Goal: Register for event/course

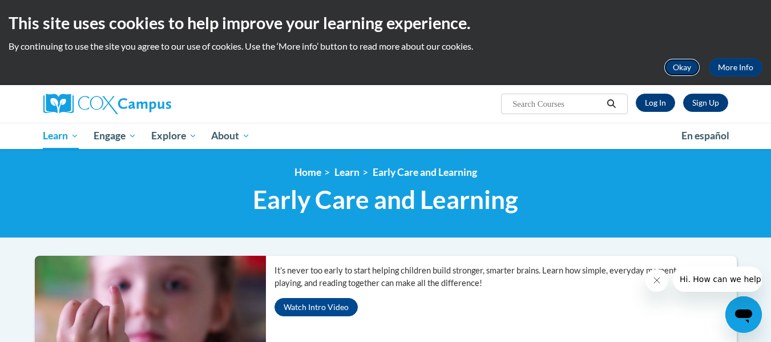
click at [676, 70] on button "Okay" at bounding box center [682, 67] width 37 height 18
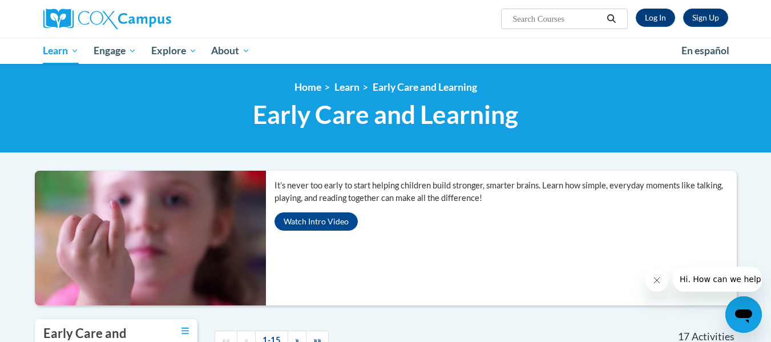
click at [435, 122] on span "Early Care and Learning" at bounding box center [385, 114] width 265 height 30
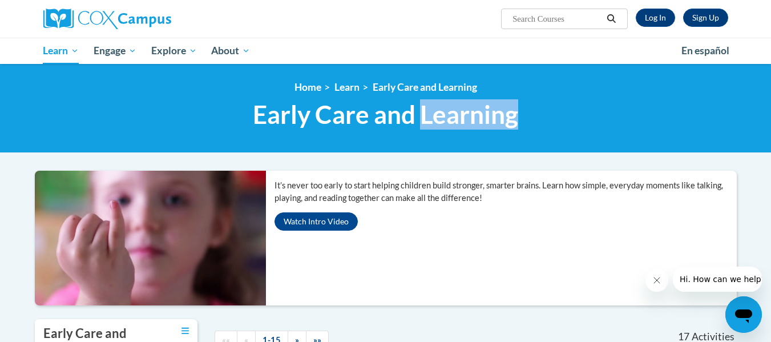
click at [435, 122] on span "Early Care and Learning" at bounding box center [385, 114] width 265 height 30
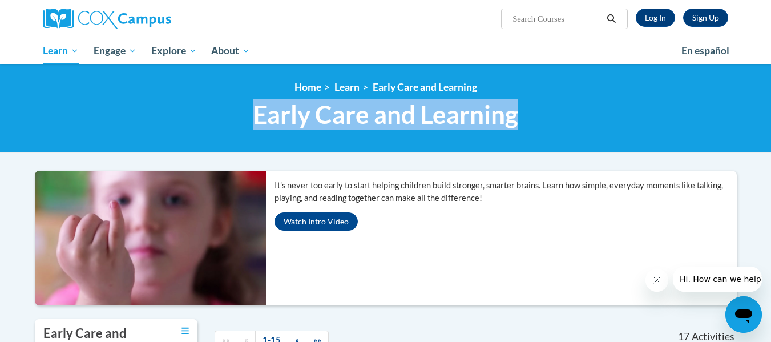
click at [435, 122] on span "Early Care and Learning" at bounding box center [385, 114] width 265 height 30
click at [442, 140] on div "<en>Home</en><fr>Accueil</fr><de>Zuhause</de><it>Casa</it><es>Casa</es><pt>Casa…" at bounding box center [385, 108] width 771 height 89
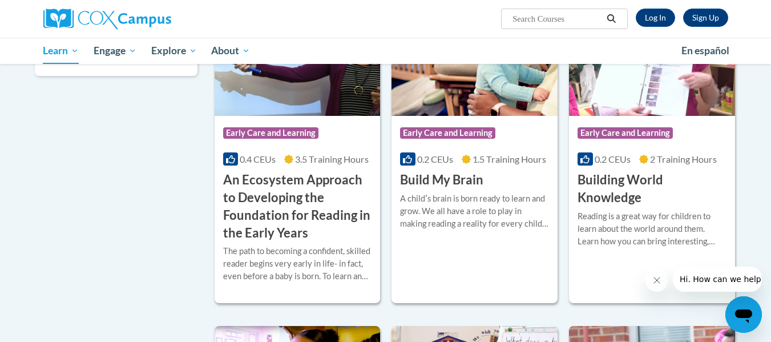
scroll to position [342, 0]
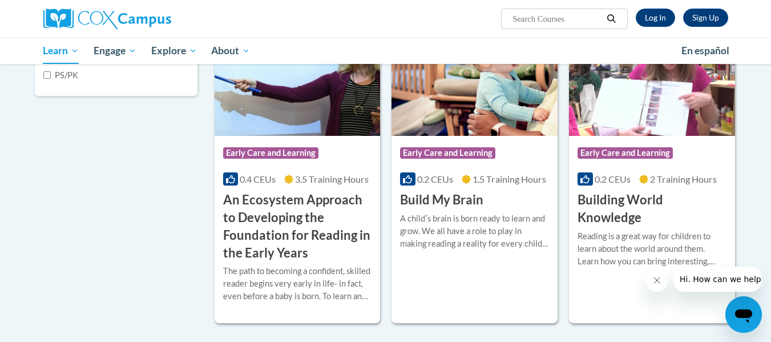
click at [532, 23] on input "Search..." at bounding box center [556, 19] width 91 height 14
type input "the power of language"
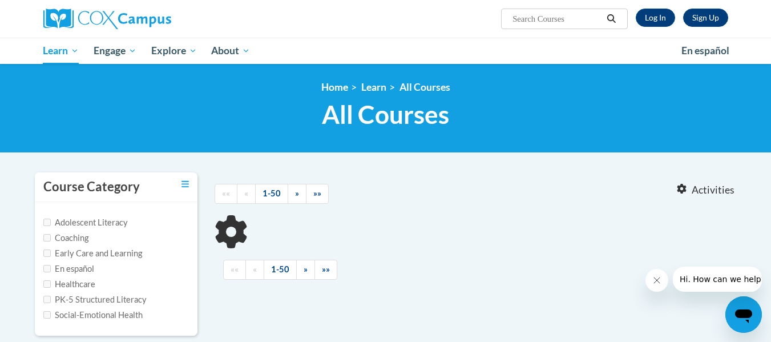
type input "the power of language"
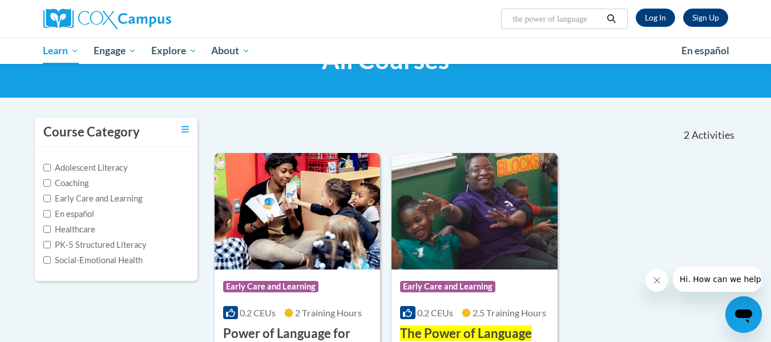
scroll to position [171, 0]
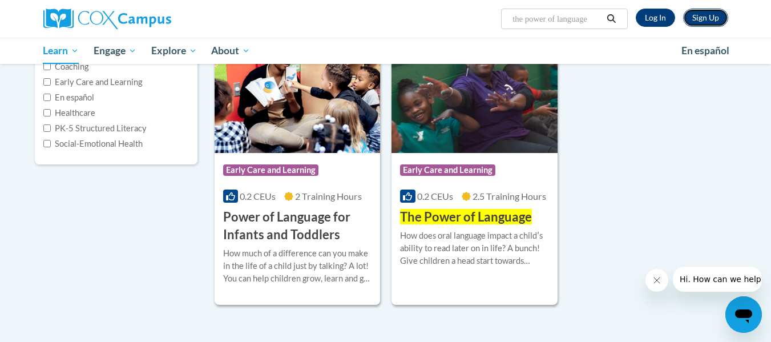
click at [701, 22] on link "Sign Up" at bounding box center [705, 18] width 45 height 18
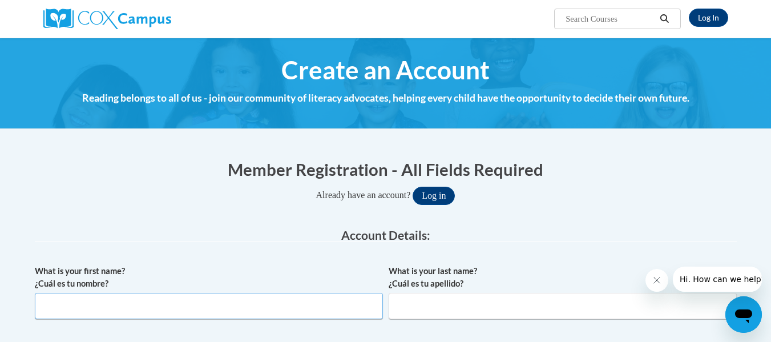
click at [96, 303] on input "What is your first name? ¿Cuál es tu nombre?" at bounding box center [209, 306] width 348 height 26
type input "Mariel"
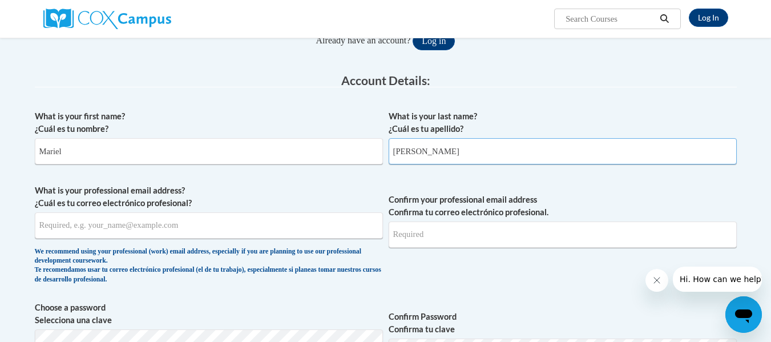
scroll to position [171, 0]
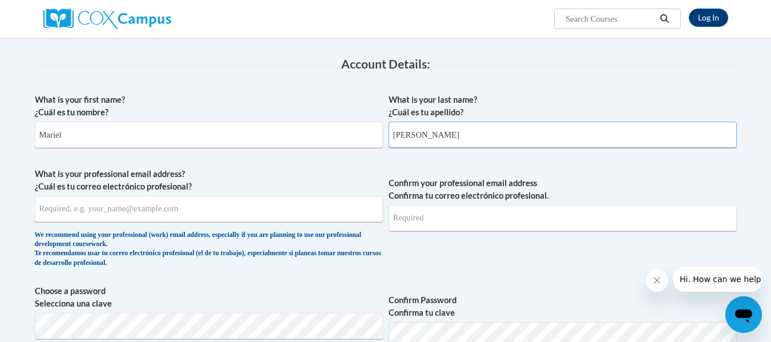
type input "Fechik"
click at [100, 213] on input "What is your professional email address? ¿Cuál es tu correo electrónico profesi…" at bounding box center [209, 209] width 348 height 26
type input "mariel.fechik@troymi.gov"
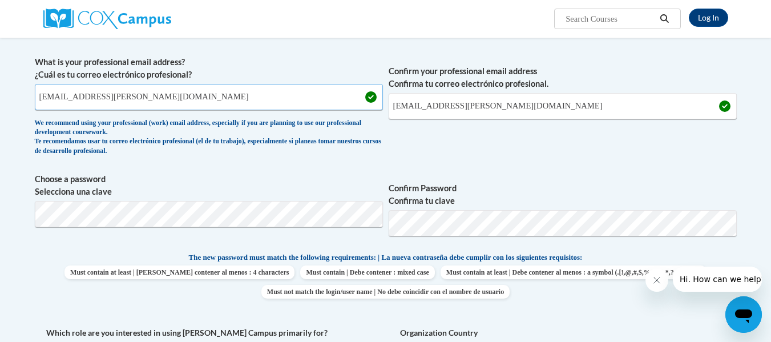
scroll to position [285, 0]
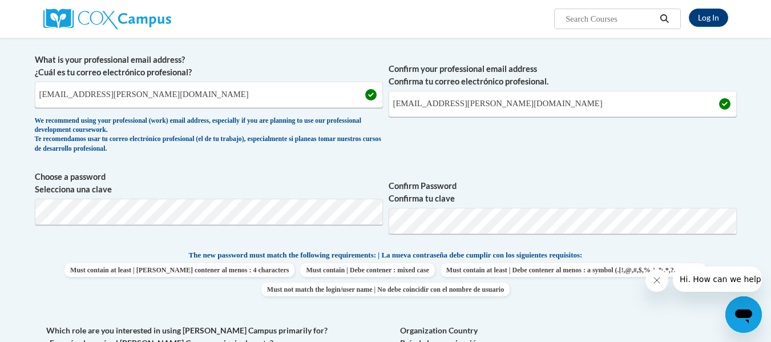
click at [526, 164] on div "What is your first name? ¿Cuál es tu nombre? Mariel What is your last name? ¿Cu…" at bounding box center [386, 234] width 702 height 520
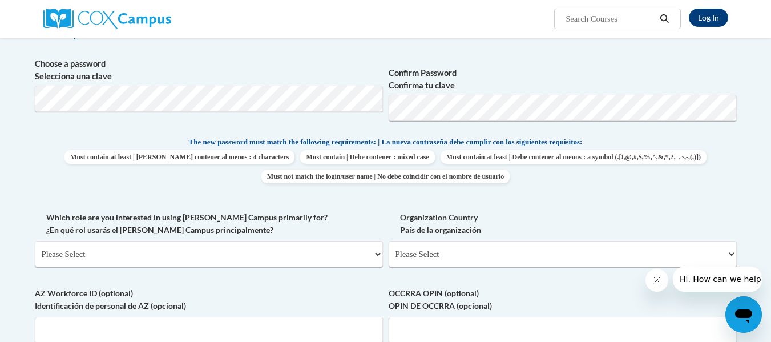
scroll to position [399, 0]
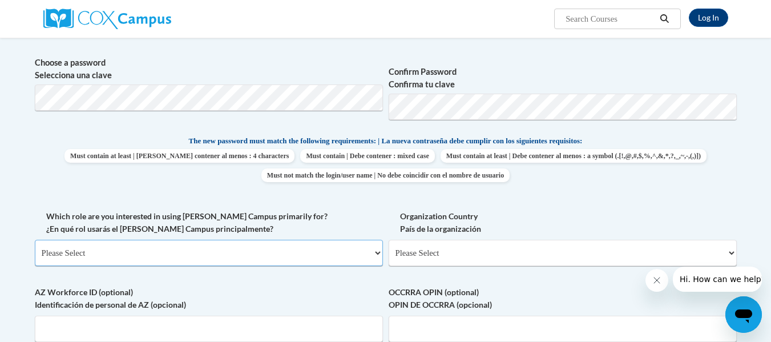
click at [197, 251] on select "Please Select College/University | Colegio/Universidad Community/Nonprofit Part…" at bounding box center [209, 253] width 348 height 26
select select "49058d88-fc43-4af8-93ac-fa8ced758464"
click at [35, 240] on select "Please Select College/University | Colegio/Universidad Community/Nonprofit Part…" at bounding box center [209, 253] width 348 height 26
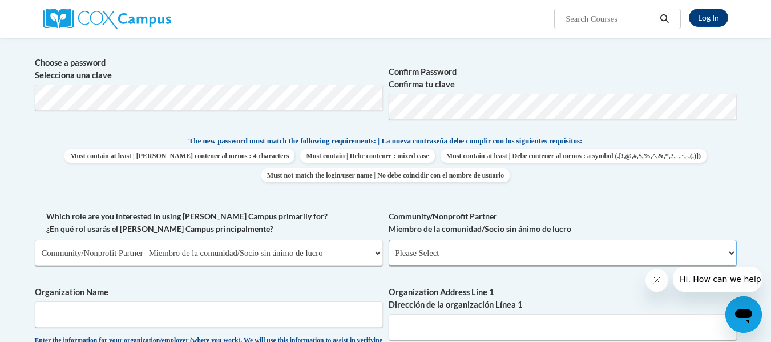
click at [440, 256] on select "Please Select Advocate | Defensor(a) Business/Private Company | Negocio o empre…" at bounding box center [563, 253] width 348 height 26
select select "dd2d3d0f-a62d-4a73-92b3-891f79eb4b1e"
click at [389, 240] on select "Please Select Advocate | Defensor(a) Business/Private Company | Negocio o empre…" at bounding box center [563, 253] width 348 height 26
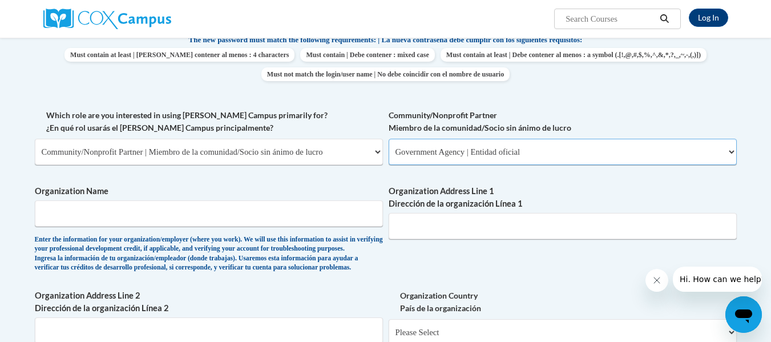
scroll to position [514, 0]
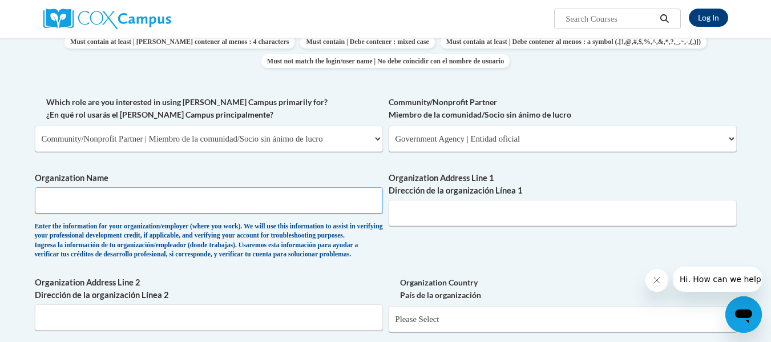
click at [270, 192] on input "Organization Name" at bounding box center [209, 200] width 348 height 26
type input "Troy Public Library"
click at [463, 200] on input "Organization Address Line 1 Dirección de la organización Línea 1" at bounding box center [563, 213] width 348 height 26
type input "510 W Big Beaver Rd"
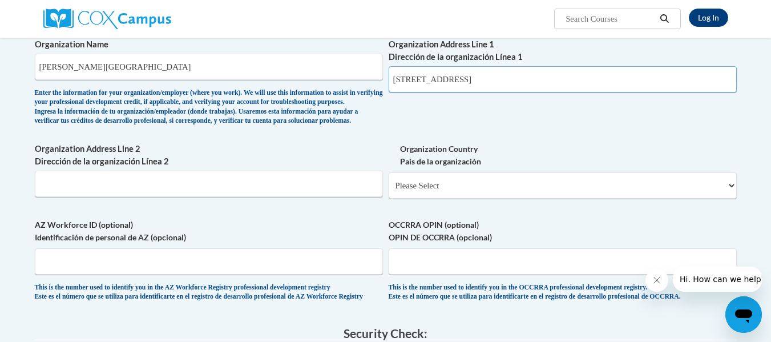
scroll to position [685, 0]
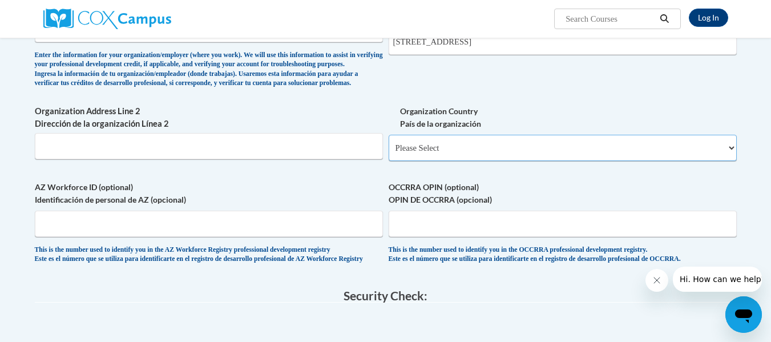
click at [471, 161] on select "Please Select United States | Estados Unidos Outside of the United States | Fue…" at bounding box center [563, 148] width 348 height 26
select select "ad49bcad-a171-4b2e-b99c-48b446064914"
click at [389, 153] on select "Please Select United States | Estados Unidos Outside of the United States | Fue…" at bounding box center [563, 148] width 348 height 26
select select
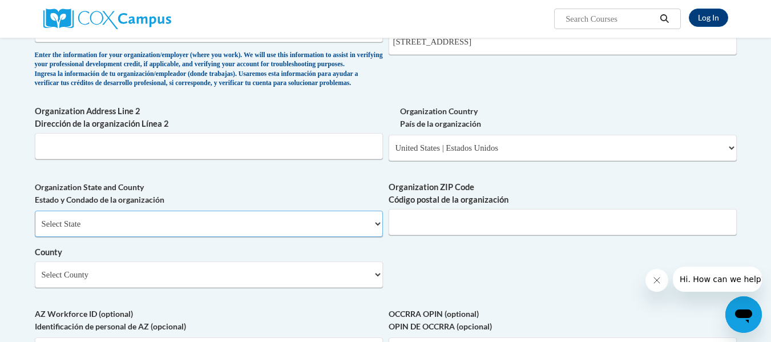
click at [256, 237] on select "Select State Alabama Alaska Arizona Arkansas California Colorado Connecticut De…" at bounding box center [209, 224] width 348 height 26
click at [451, 235] on input "Organization ZIP Code Código postal de la organización" at bounding box center [563, 222] width 348 height 26
type input "48084"
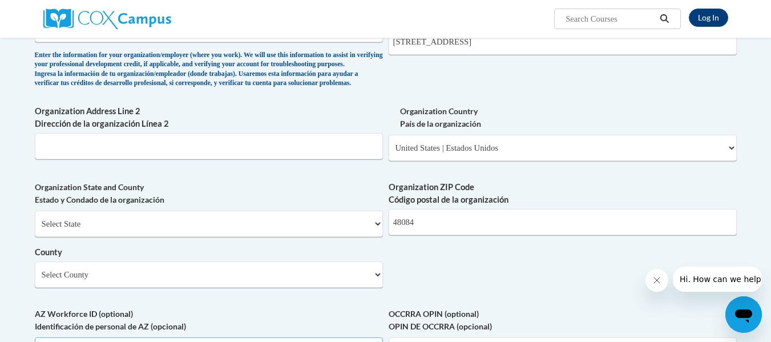
scroll to position [883, 0]
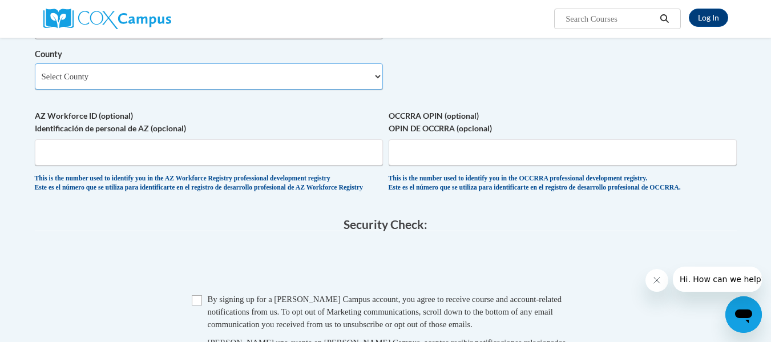
click at [153, 90] on select "Select County Alcona Alger Allegan Alpena Antrim Arenac Baraga Barry Bay Benzie…" at bounding box center [209, 76] width 348 height 26
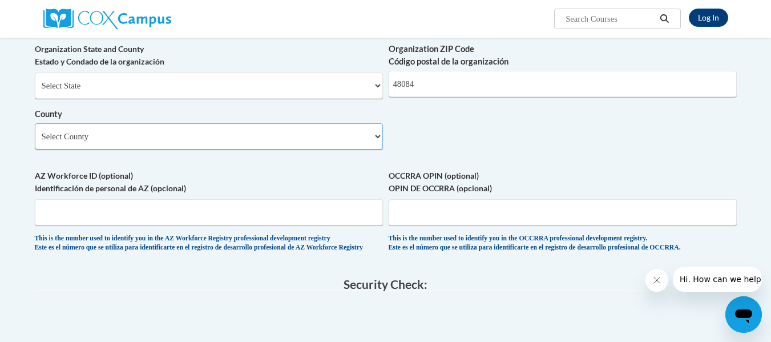
scroll to position [826, 0]
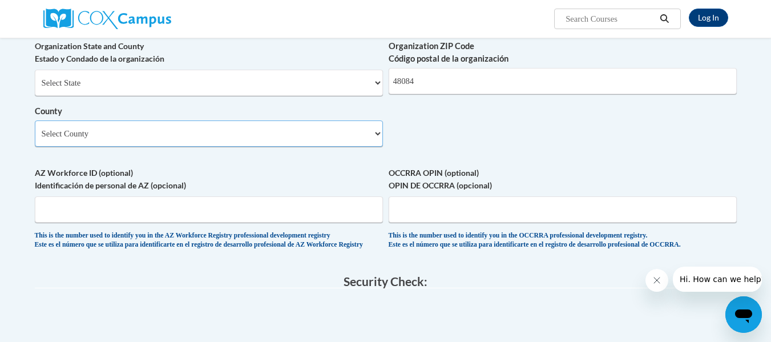
click at [143, 144] on select "Select County Alcona Alger Allegan Alpena Antrim Arenac Baraga Barry Bay Benzie…" at bounding box center [209, 133] width 348 height 26
click at [146, 147] on select "Select County Alcona Alger Allegan Alpena Antrim Arenac Baraga Barry Bay Benzie…" at bounding box center [209, 133] width 348 height 26
select select "Oakland"
click at [35, 139] on select "Select County Alcona Alger Allegan Alpena Antrim Arenac Baraga Barry Bay Benzie…" at bounding box center [209, 133] width 348 height 26
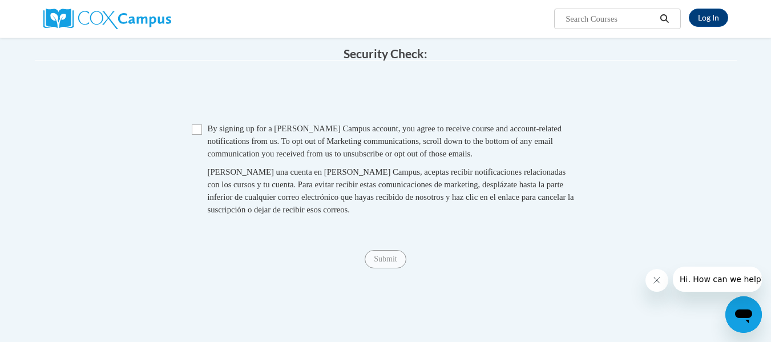
scroll to position [1054, 0]
click at [197, 134] on input "Checkbox" at bounding box center [197, 129] width 10 height 10
checkbox input "true"
click at [397, 268] on input "Submit" at bounding box center [385, 258] width 41 height 18
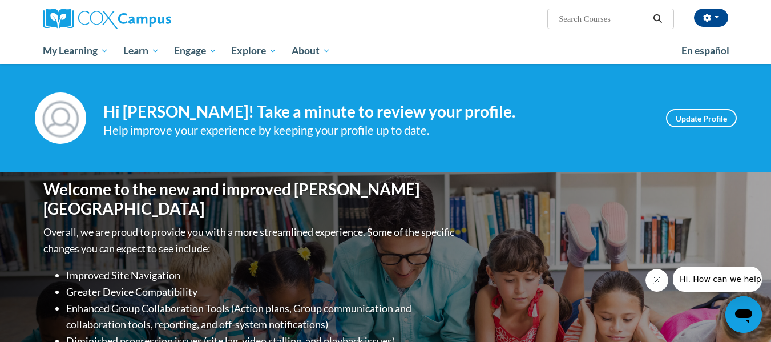
click at [584, 26] on span "Search Search..." at bounding box center [610, 19] width 126 height 21
click at [587, 17] on input "Search..." at bounding box center [602, 19] width 91 height 14
type input "the power of language"
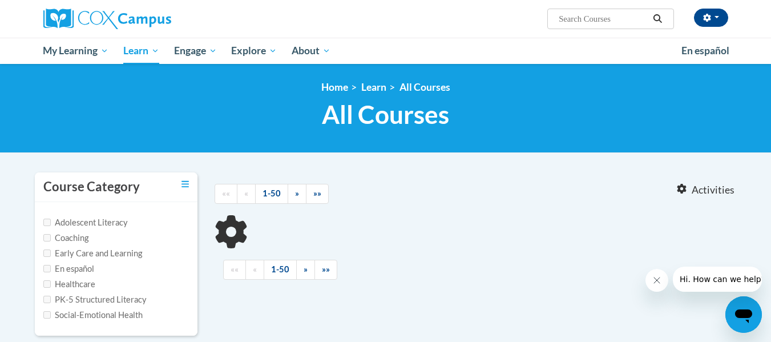
type input "the power of language"
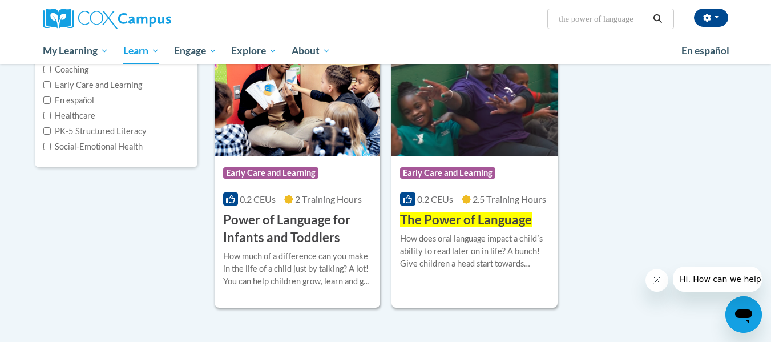
scroll to position [171, 0]
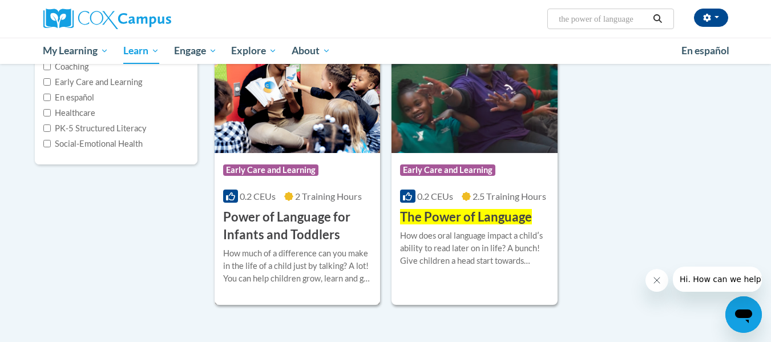
click at [296, 235] on h3 "Power of Language for Infants and Toddlers" at bounding box center [297, 225] width 149 height 35
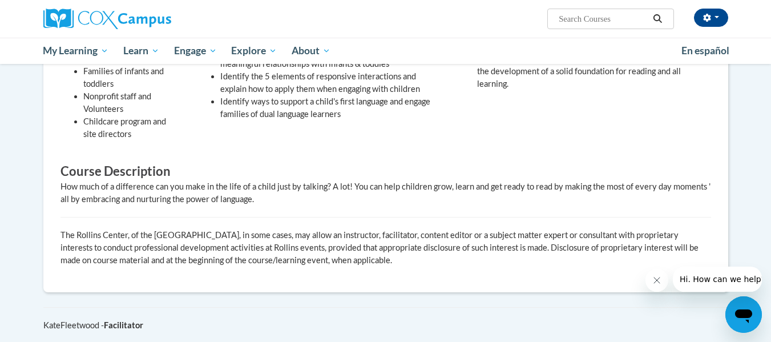
scroll to position [456, 0]
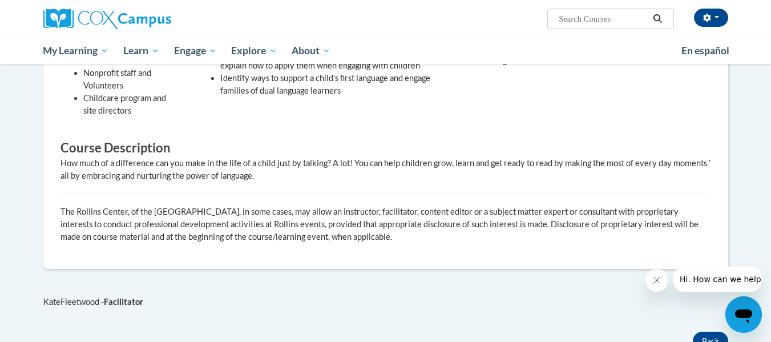
click at [283, 161] on div "How much of a difference can you make in the life of a child just by talking? A…" at bounding box center [385, 169] width 650 height 25
click at [283, 176] on div "How much of a difference can you make in the life of a child just by talking? A…" at bounding box center [385, 169] width 650 height 25
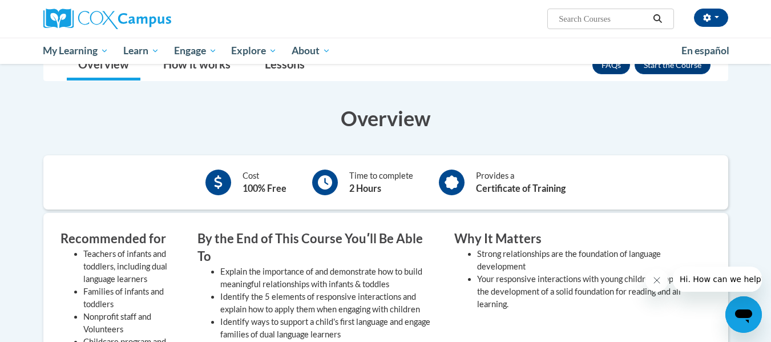
scroll to position [114, 0]
